Goal: Entertainment & Leisure: Consume media (video, audio)

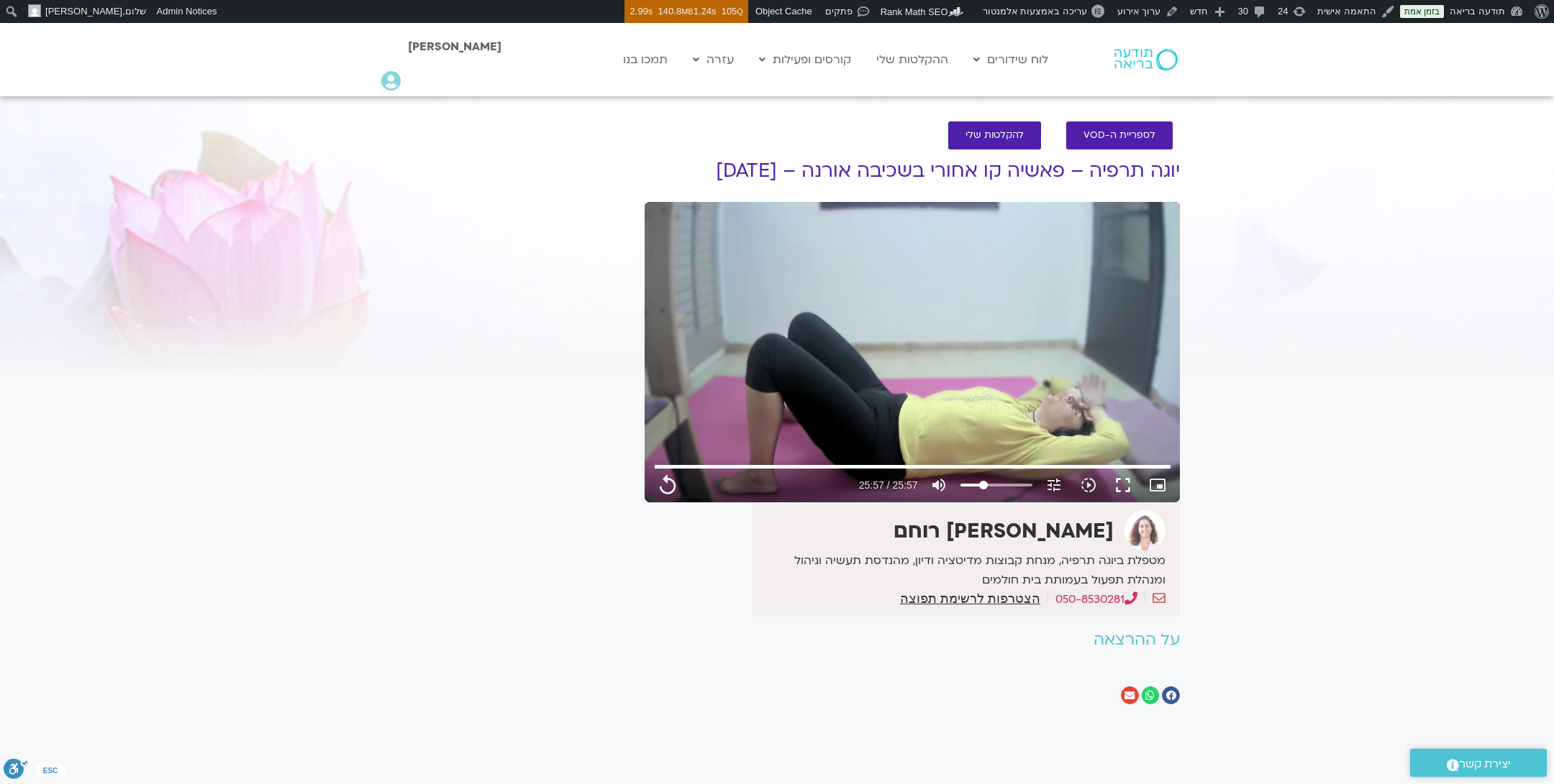
type input "1557.92"
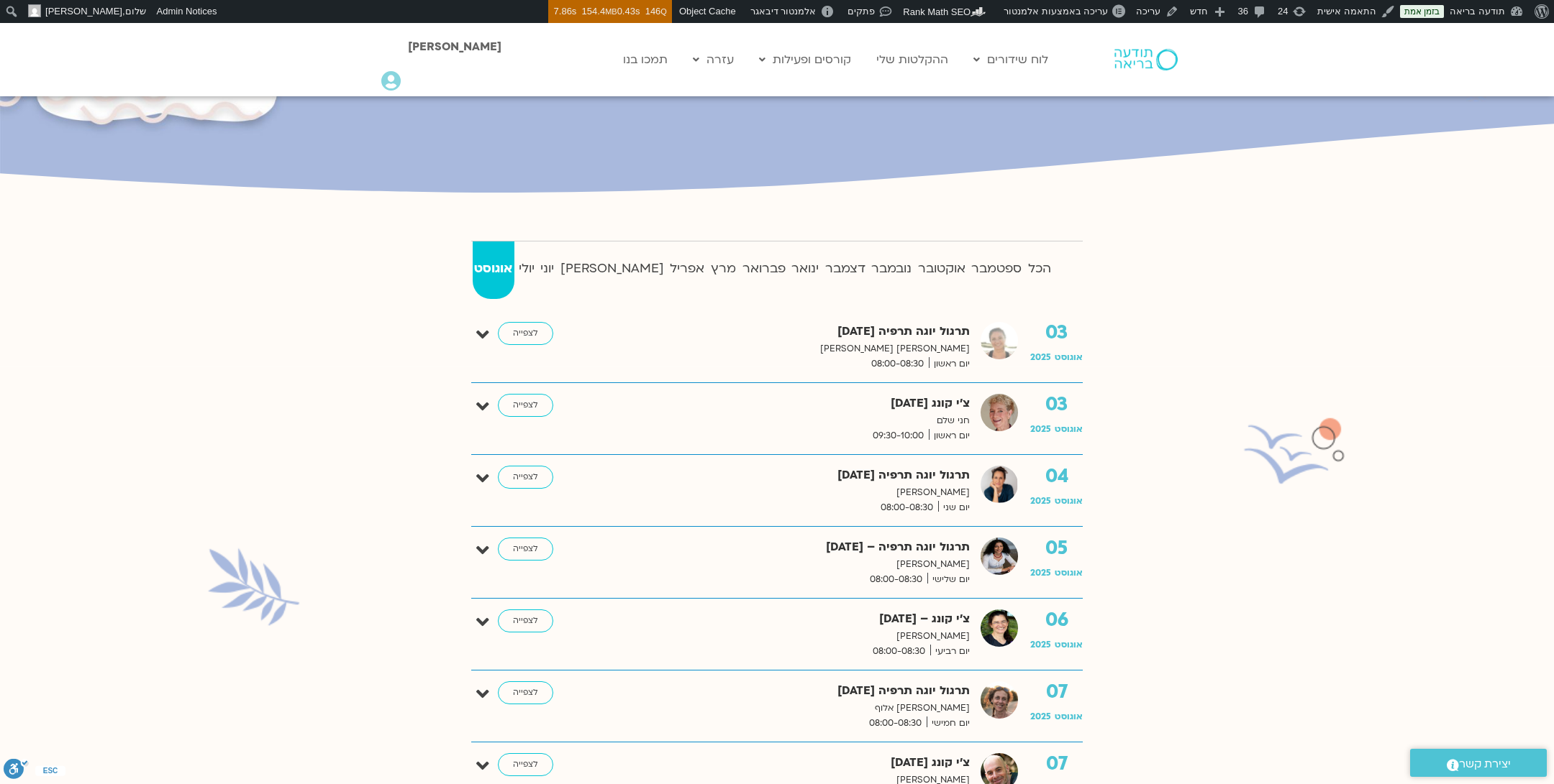
scroll to position [264, 0]
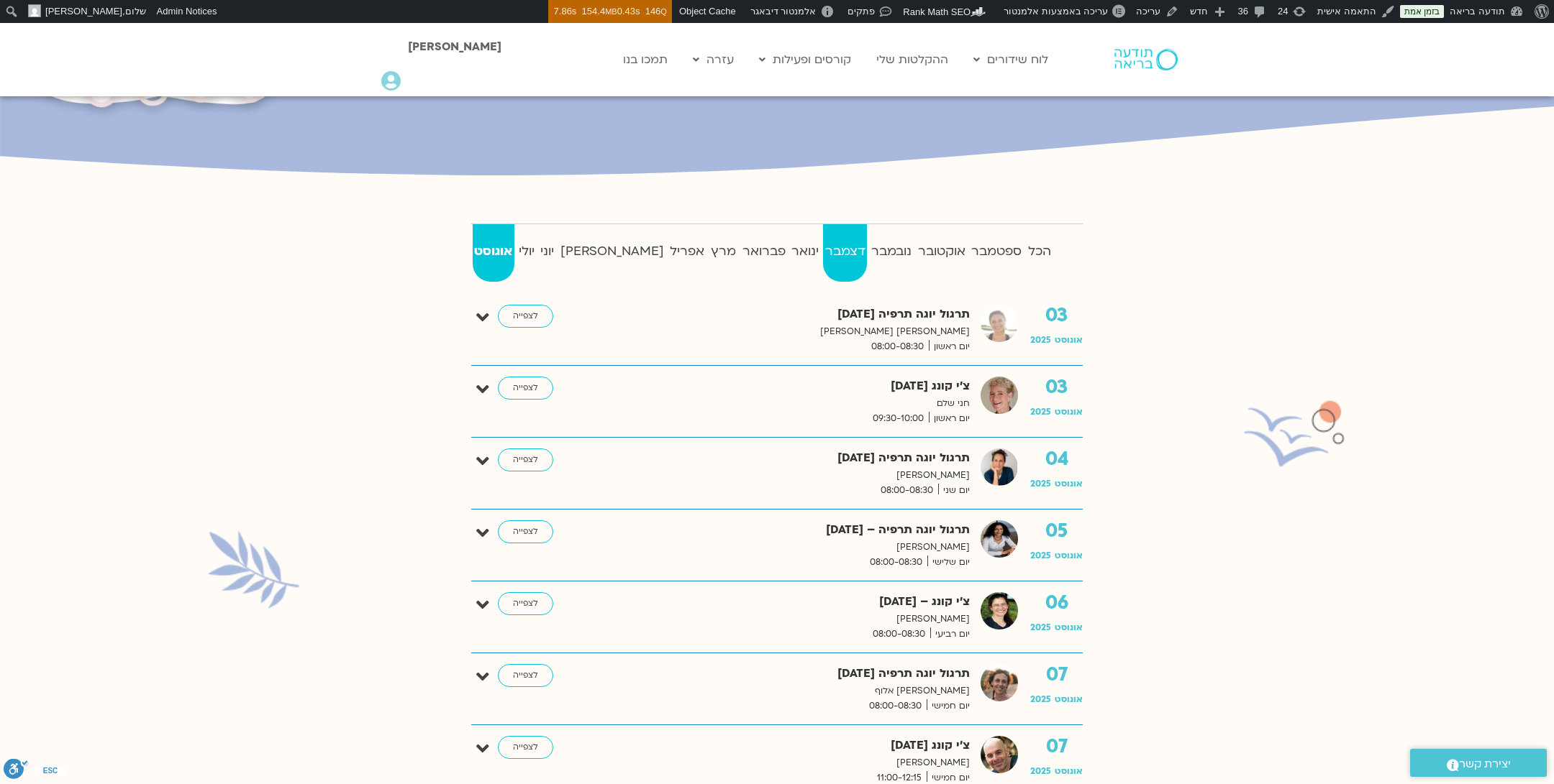
click at [823, 249] on strong "דצמבר" at bounding box center [845, 251] width 44 height 21
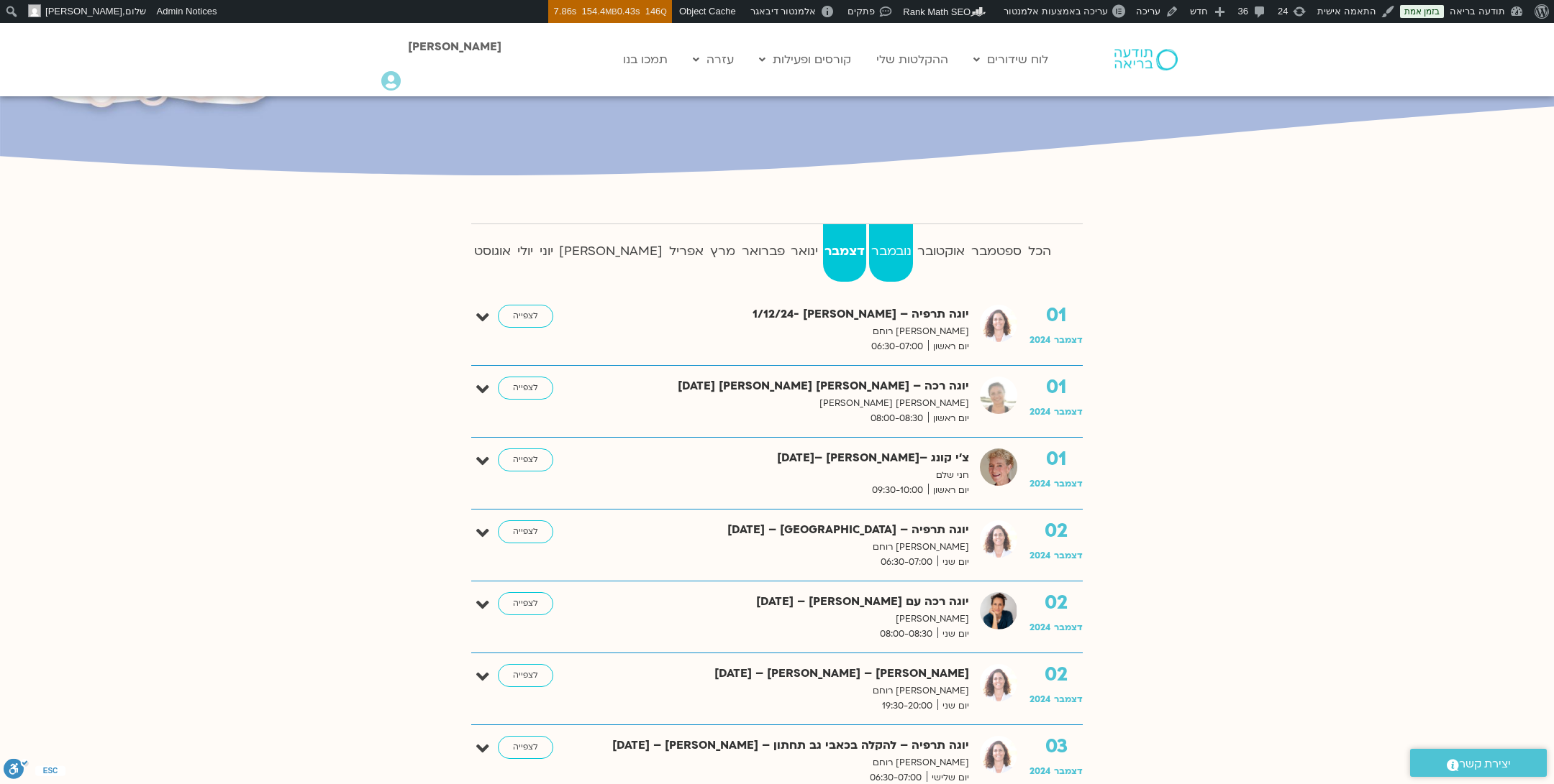
click at [869, 263] on link "נובמבר" at bounding box center [891, 252] width 44 height 57
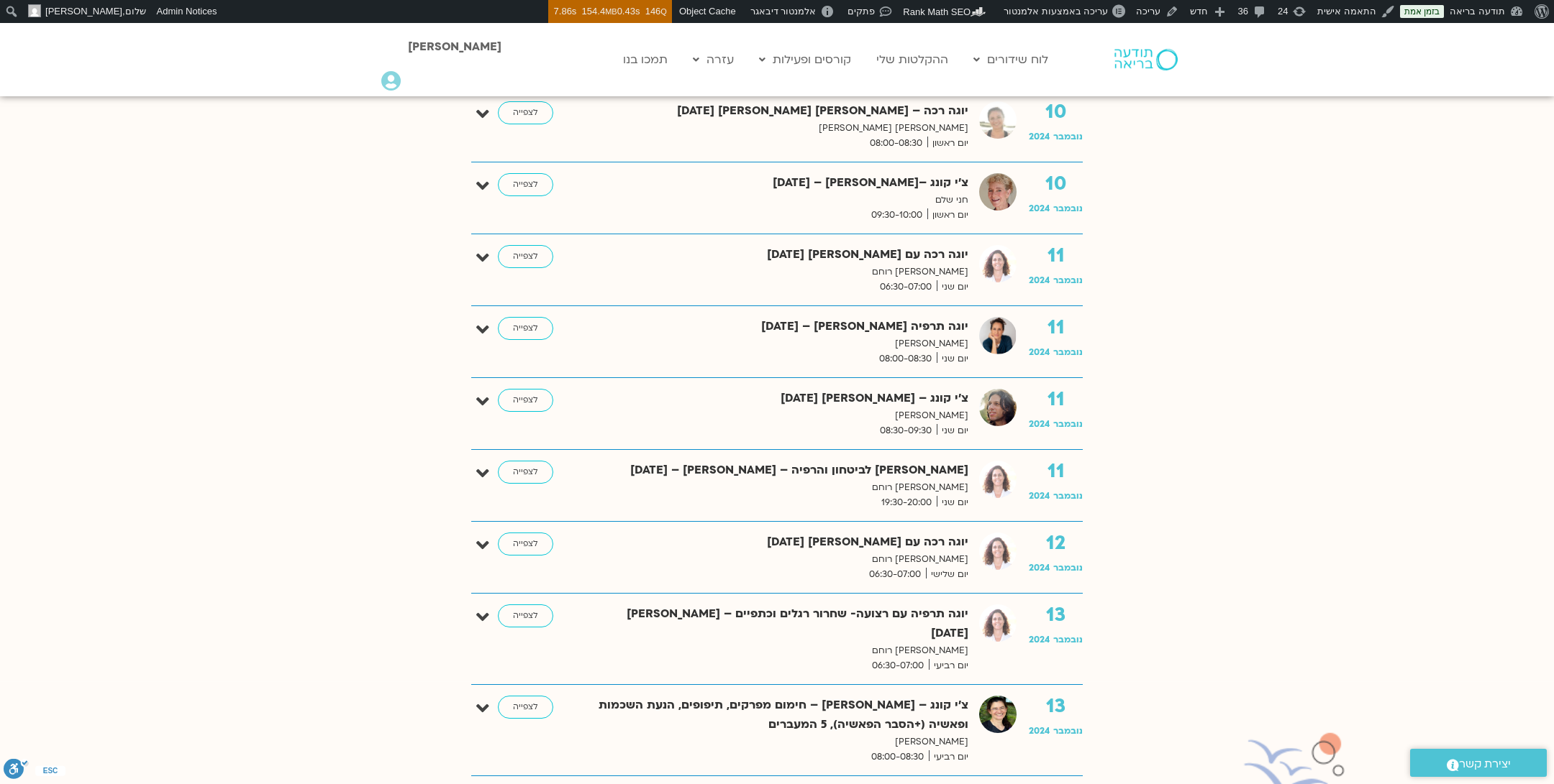
scroll to position [1768, 0]
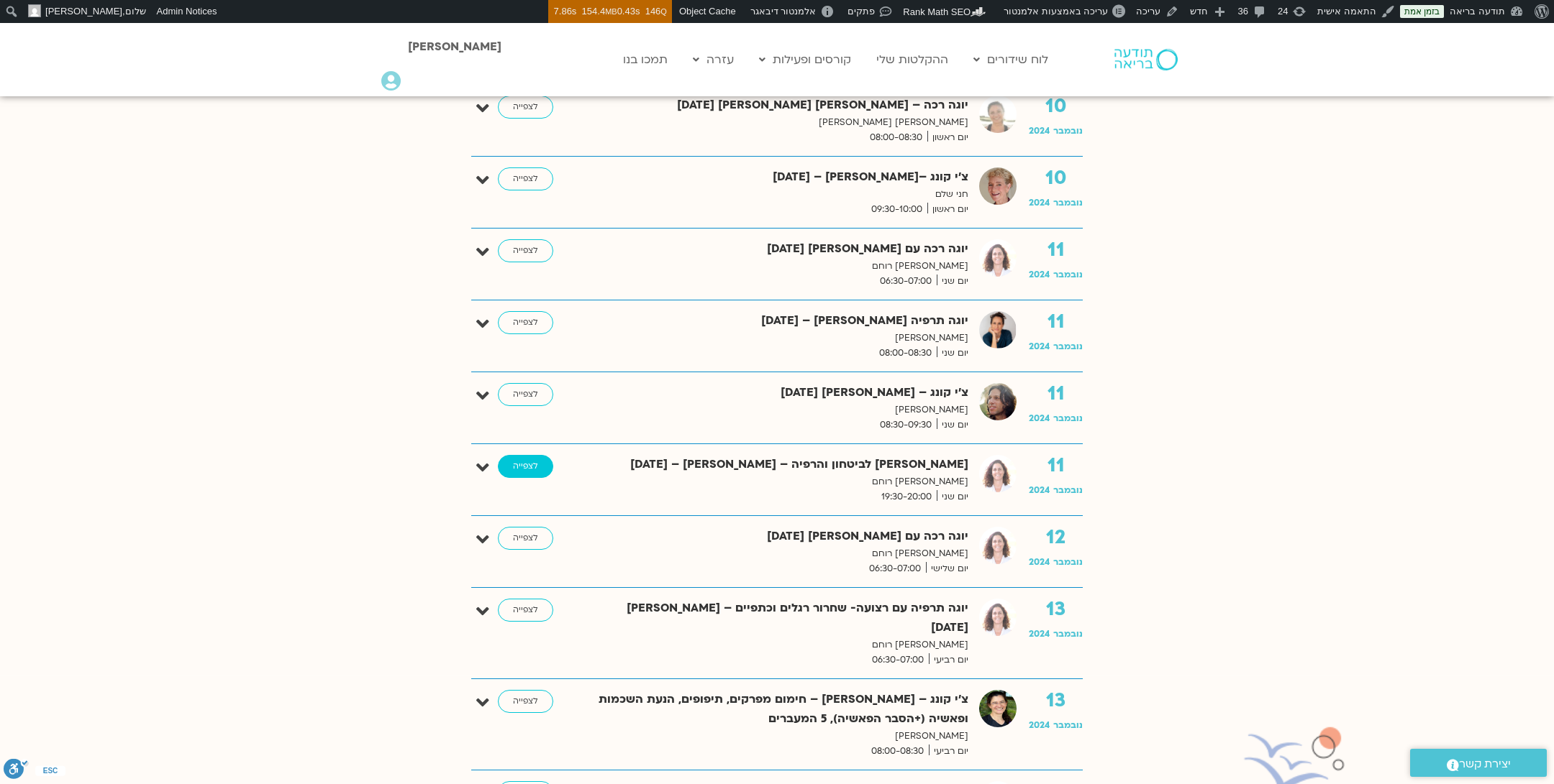
click at [532, 457] on link "לצפייה" at bounding box center [525, 466] width 55 height 23
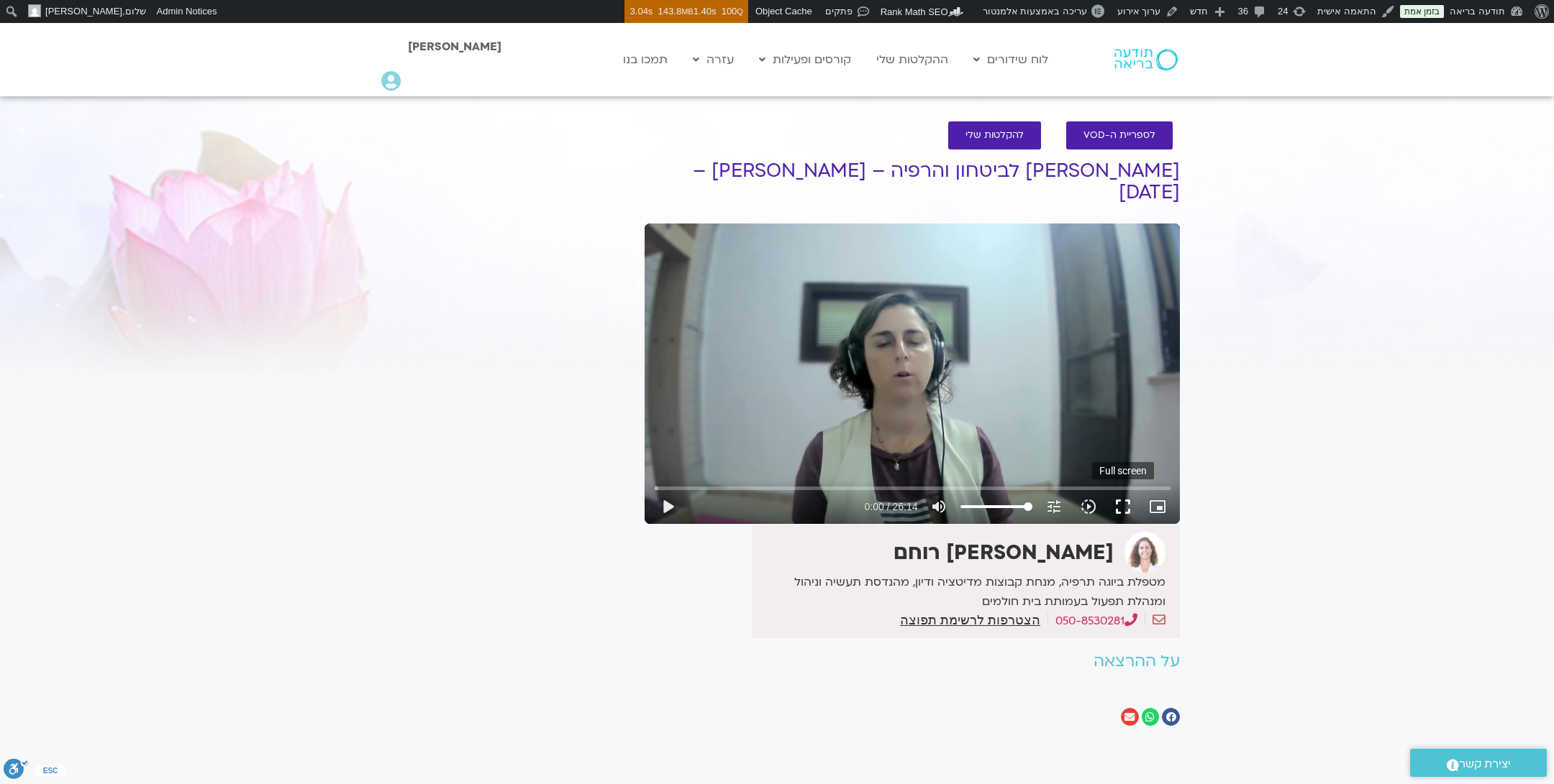
click at [1132, 489] on button "fullscreen" at bounding box center [1122, 506] width 34 height 34
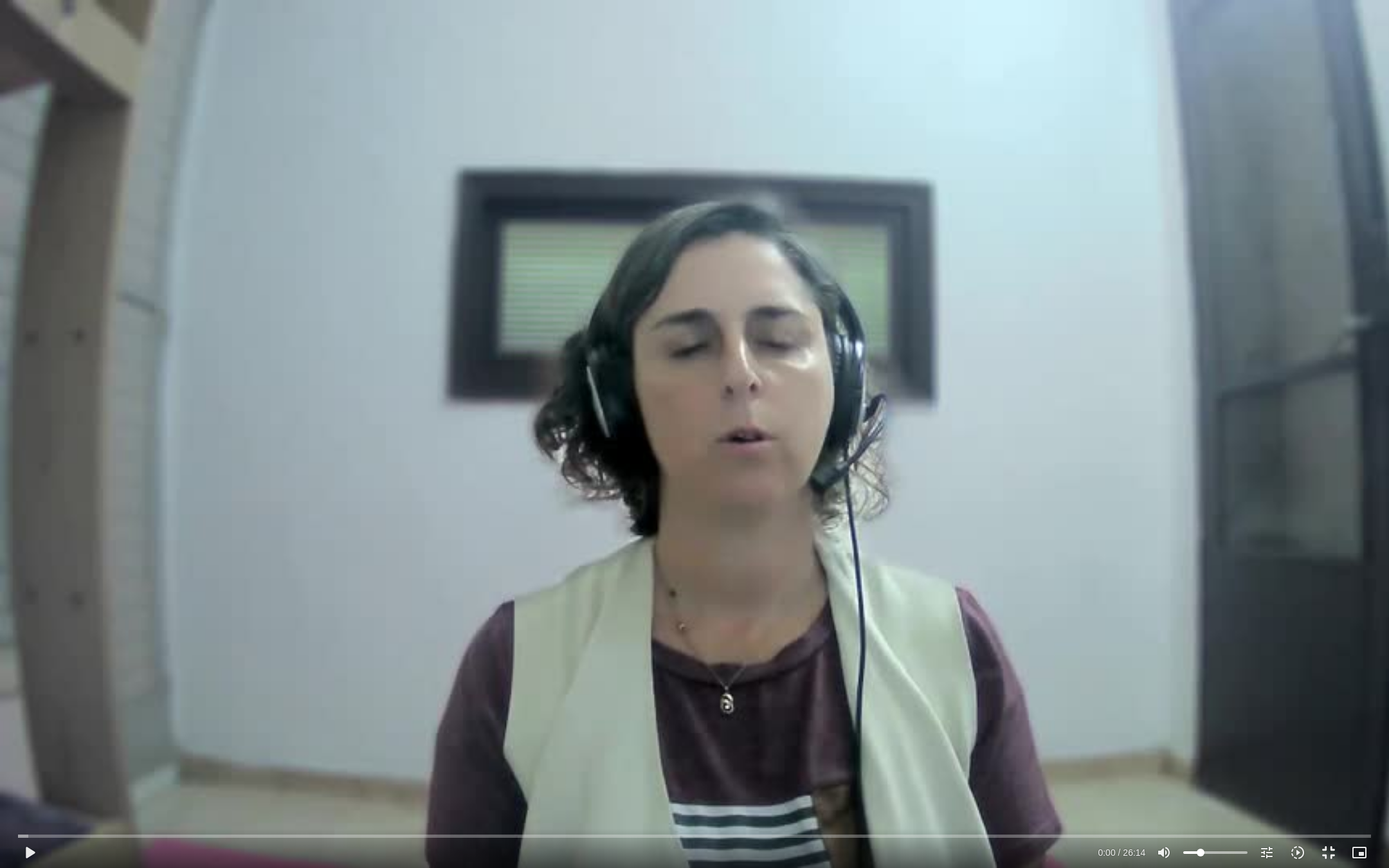
drag, startPoint x: 1242, startPoint y: 851, endPoint x: 1200, endPoint y: 862, distance: 43.4
type input "23.5574789169996"
click at [1200, 701] on input "Volume" at bounding box center [1215, 852] width 64 height 7
click at [36, 701] on button "play_arrow" at bounding box center [29, 852] width 30 height 30
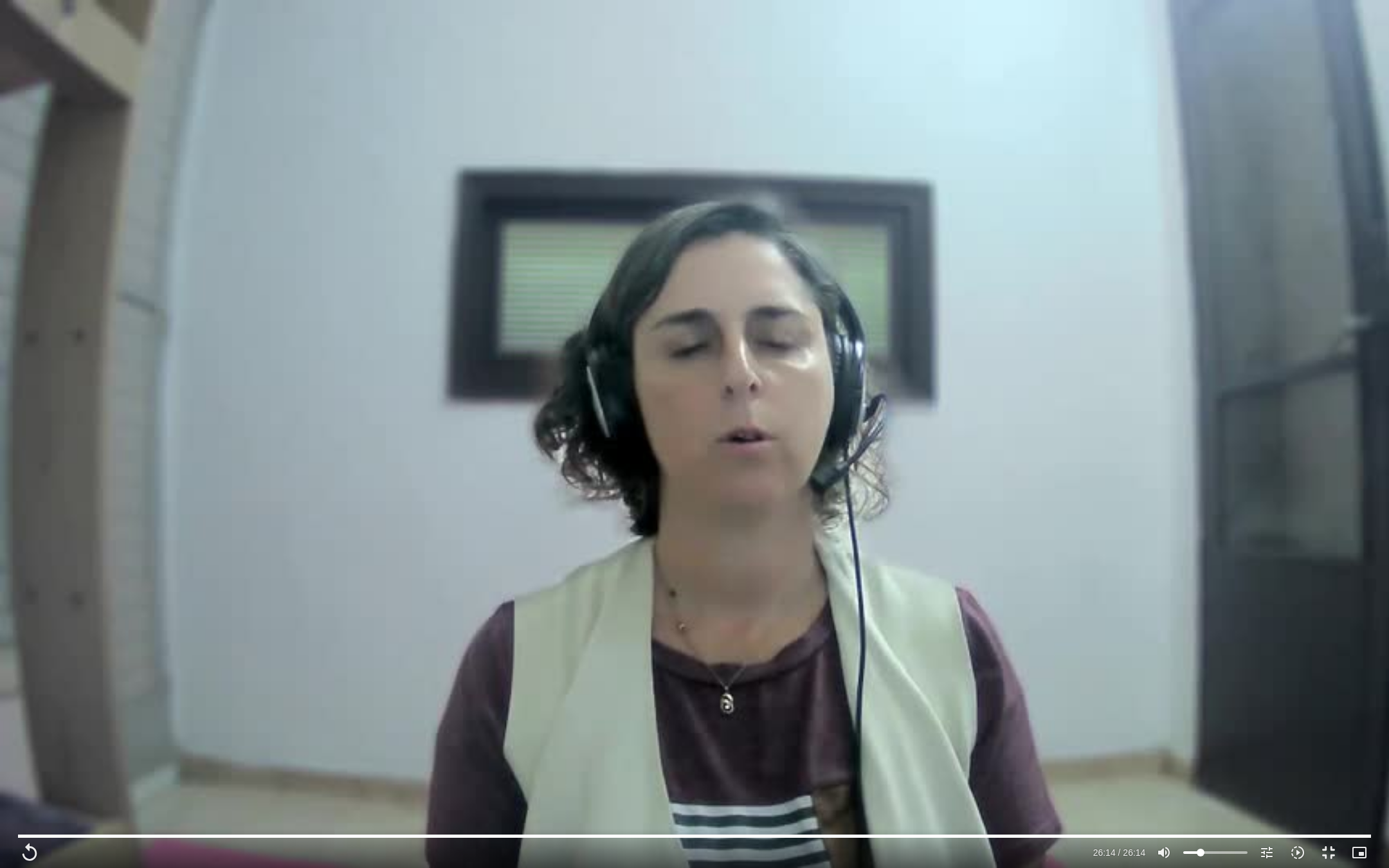
click at [1102, 259] on div "Skip Ad 0:23 replay 26:14 / 26:14 volume_up Mute tune Resolution Auto 480p slow…" at bounding box center [694, 434] width 1389 height 868
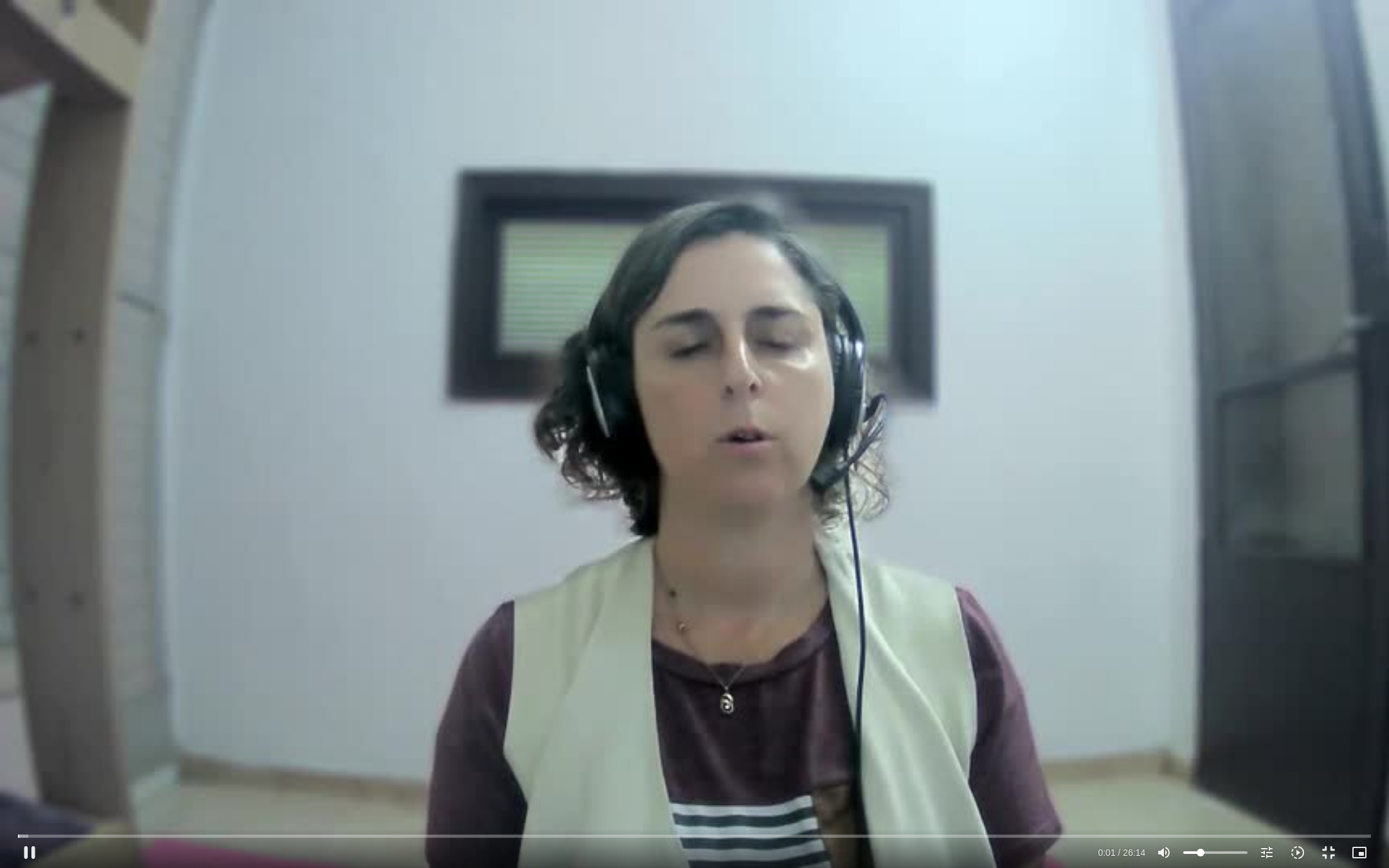
click at [1081, 156] on div "Skip Ad 0:23 pause 0:01 / 26:14 volume_up Mute tune Resolution Auto 480p slow_m…" at bounding box center [694, 434] width 1389 height 868
type input "1.401935"
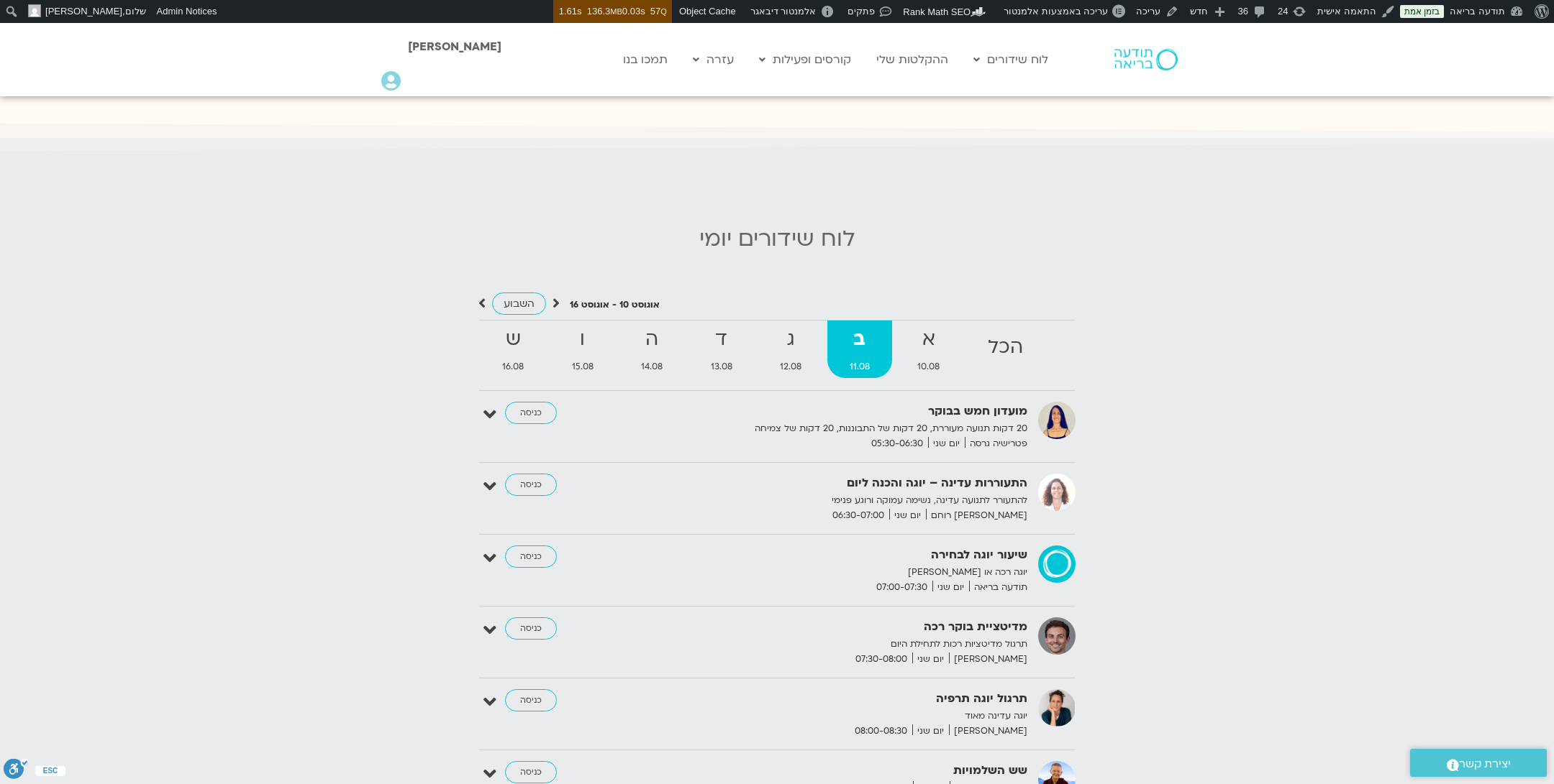
scroll to position [1406, 0]
click at [524, 473] on link "כניסה" at bounding box center [531, 484] width 52 height 23
